Goal: Transaction & Acquisition: Purchase product/service

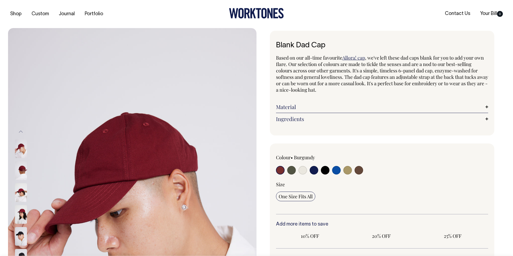
radio input "true"
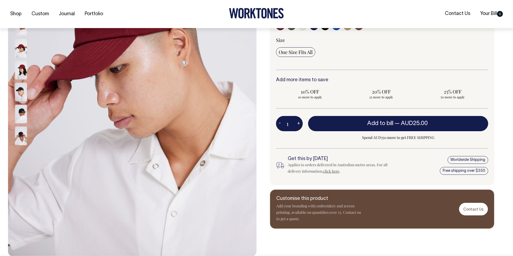
drag, startPoint x: 21, startPoint y: 51, endPoint x: 20, endPoint y: 71, distance: 19.8
click at [21, 51] on img at bounding box center [21, 48] width 12 height 19
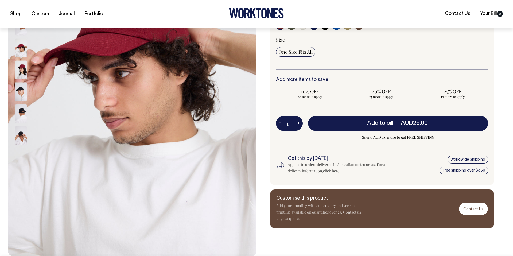
click at [22, 85] on img at bounding box center [21, 91] width 12 height 19
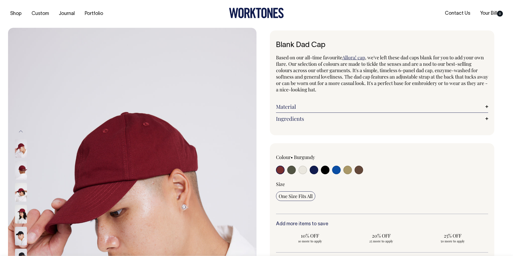
scroll to position [0, 0]
click at [309, 46] on h1 "Blank Dad Cap" at bounding box center [382, 45] width 212 height 8
copy div "Blank Dad Cap"
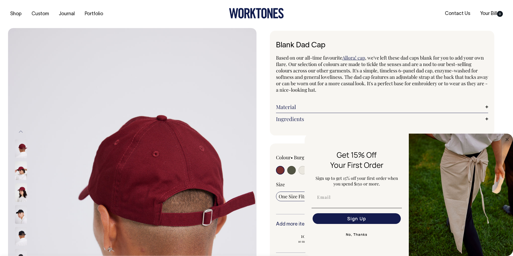
click at [501, 142] on img "FLYOUT Form" at bounding box center [460, 194] width 104 height 122
click at [502, 139] on img "FLYOUT Form" at bounding box center [460, 194] width 104 height 122
click at [508, 140] on circle "Close dialog" at bounding box center [507, 139] width 6 height 6
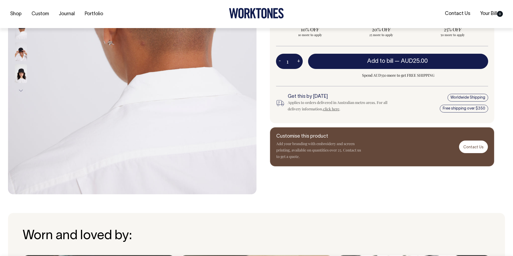
scroll to position [207, 0]
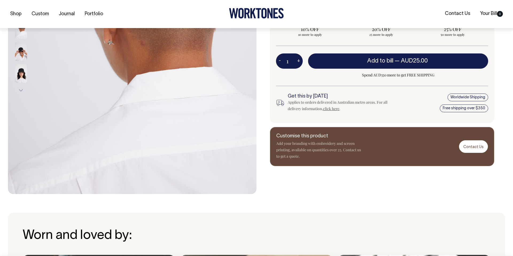
click at [328, 147] on p "Add your branding with embroidery and screen printing, available on quantities …" at bounding box center [318, 149] width 85 height 19
click at [301, 160] on div "Customise this product Add your branding with embroidery and screen printing, a…" at bounding box center [382, 146] width 224 height 39
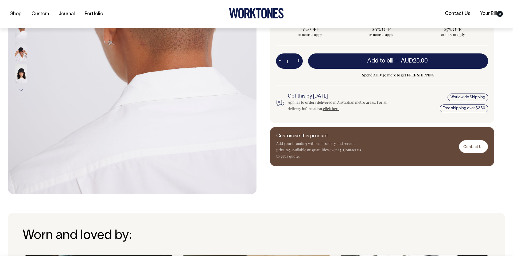
click at [301, 161] on div "Customise this product Add your branding with embroidery and screen printing, a…" at bounding box center [382, 146] width 224 height 39
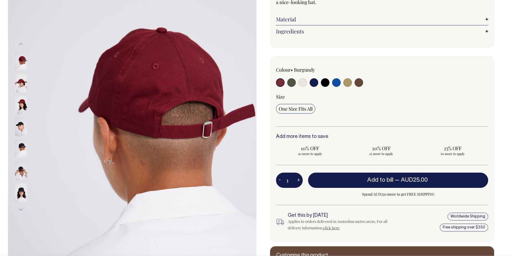
scroll to position [87, 0]
click at [20, 112] on img at bounding box center [21, 105] width 12 height 19
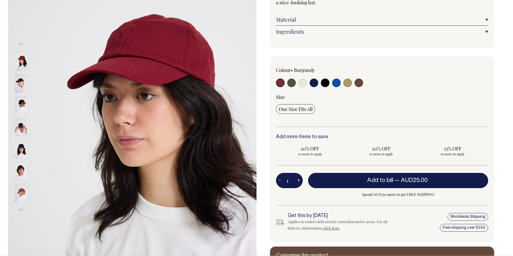
click at [24, 135] on img at bounding box center [21, 126] width 12 height 19
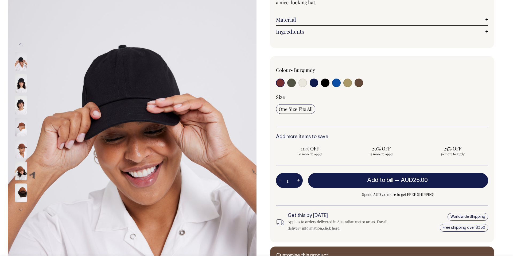
click at [19, 145] on img at bounding box center [21, 148] width 12 height 19
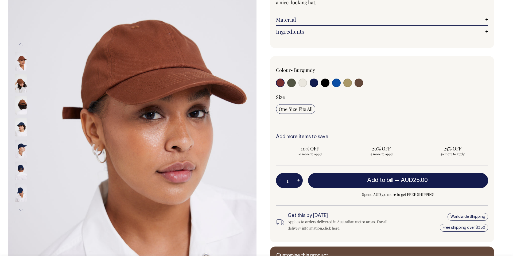
click at [15, 77] on img at bounding box center [21, 83] width 12 height 19
click at [17, 116] on div at bounding box center [28, 127] width 27 height 22
